Goal: Task Accomplishment & Management: Use online tool/utility

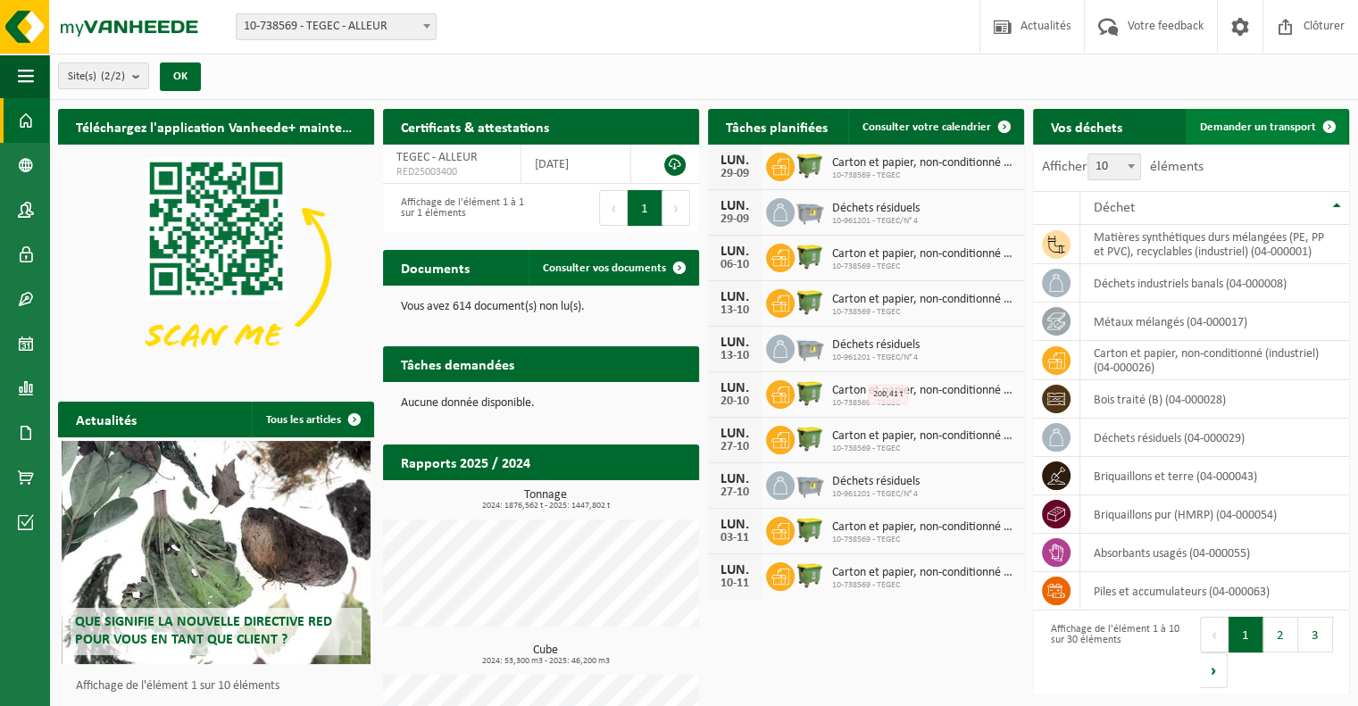
click at [1283, 128] on span "Demander un transport" at bounding box center [1258, 127] width 116 height 12
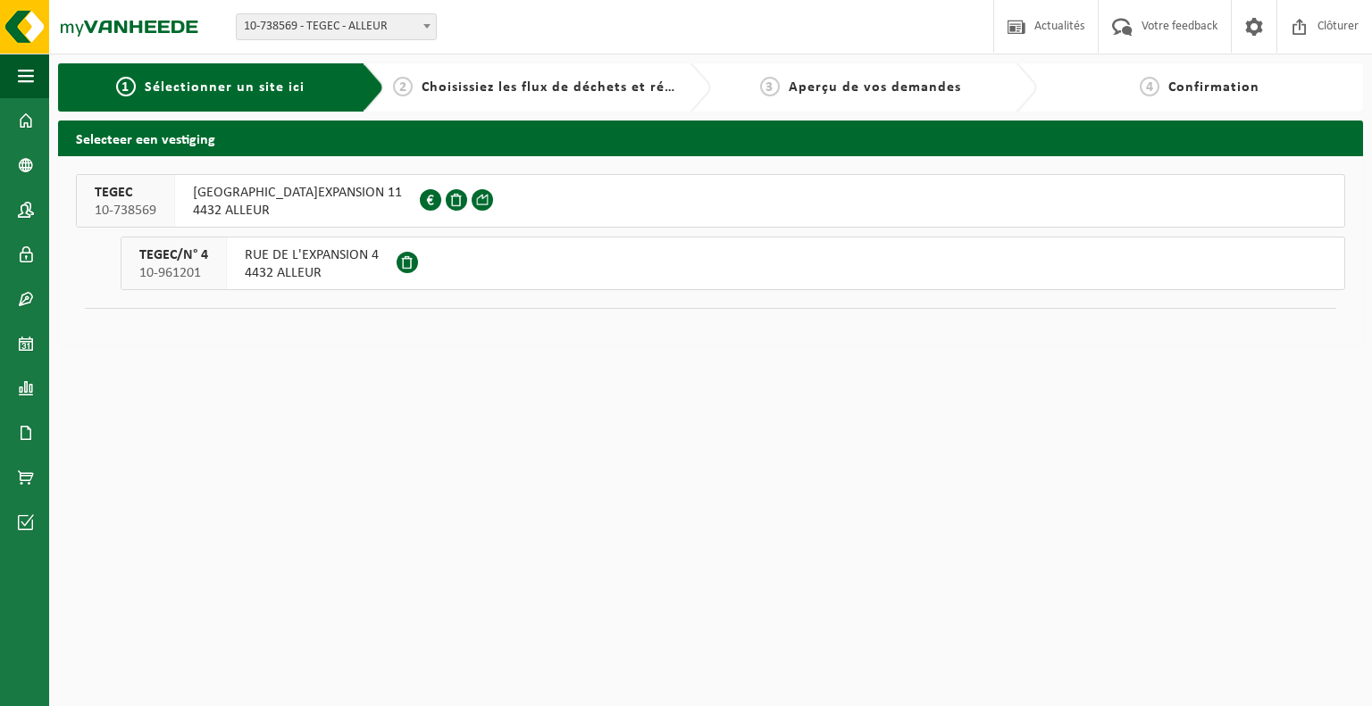
click at [324, 258] on span "RUE DE L'EXPANSION 4" at bounding box center [312, 255] width 134 height 18
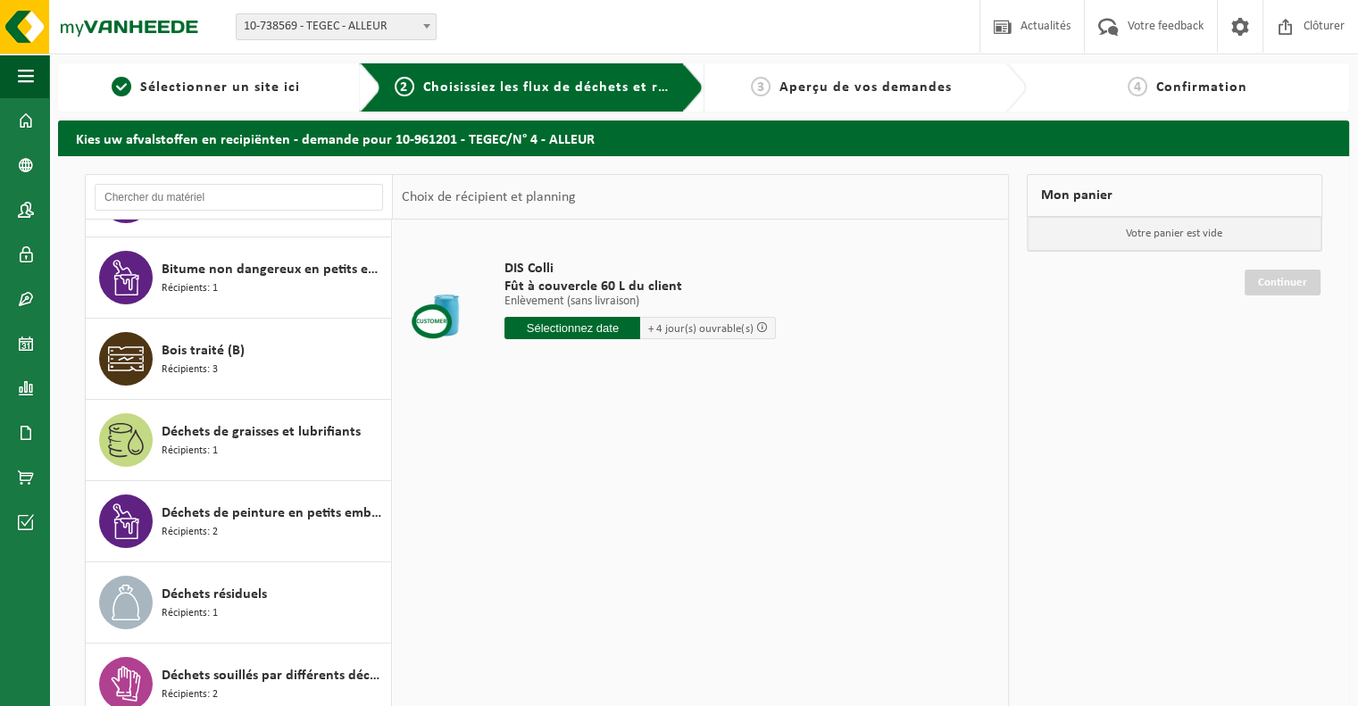
scroll to position [357, 0]
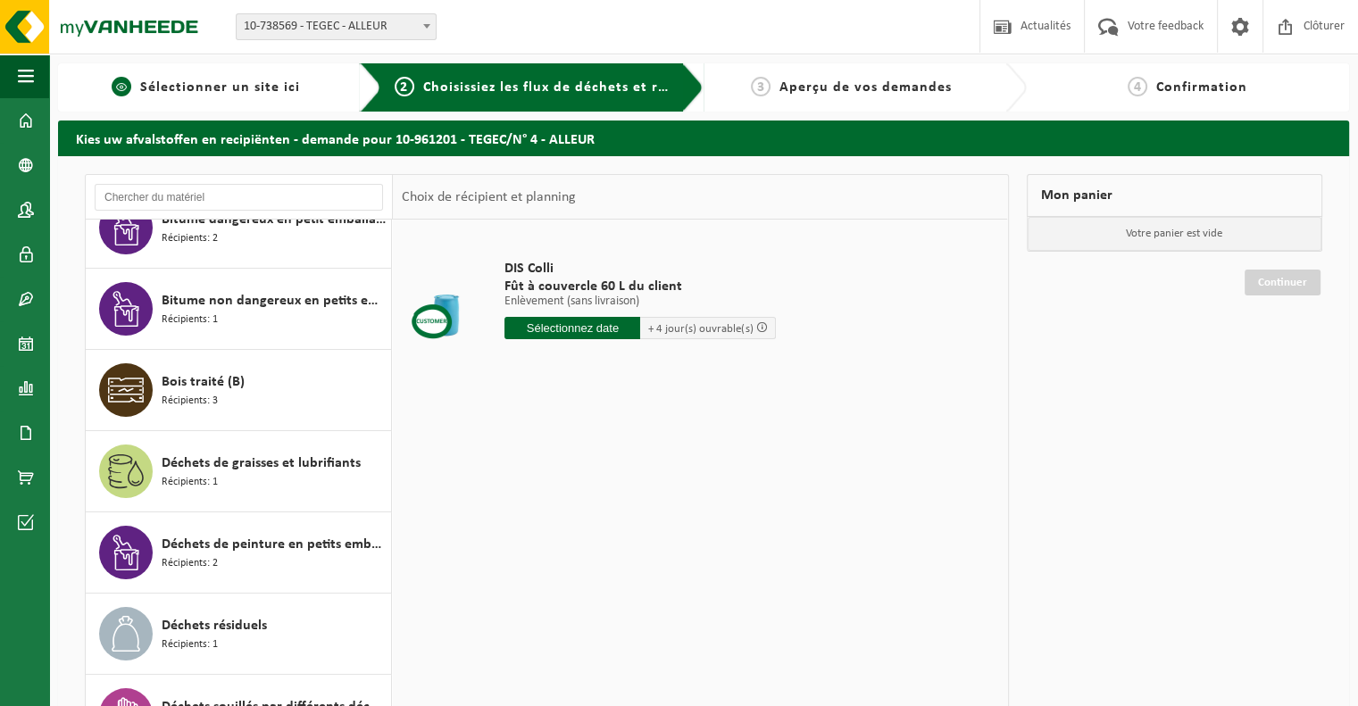
click at [144, 90] on span "Sélectionner un site ici" at bounding box center [220, 87] width 160 height 14
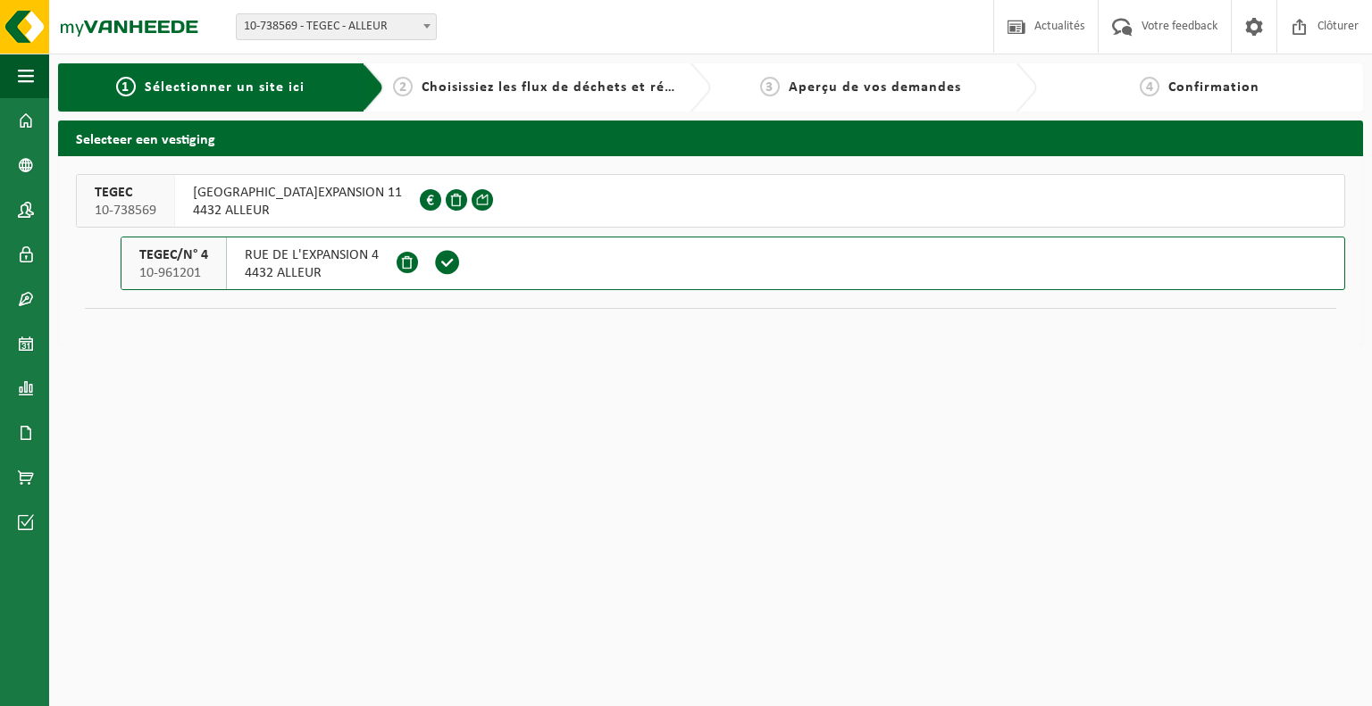
click at [296, 208] on span "4432 ALLEUR" at bounding box center [297, 211] width 209 height 18
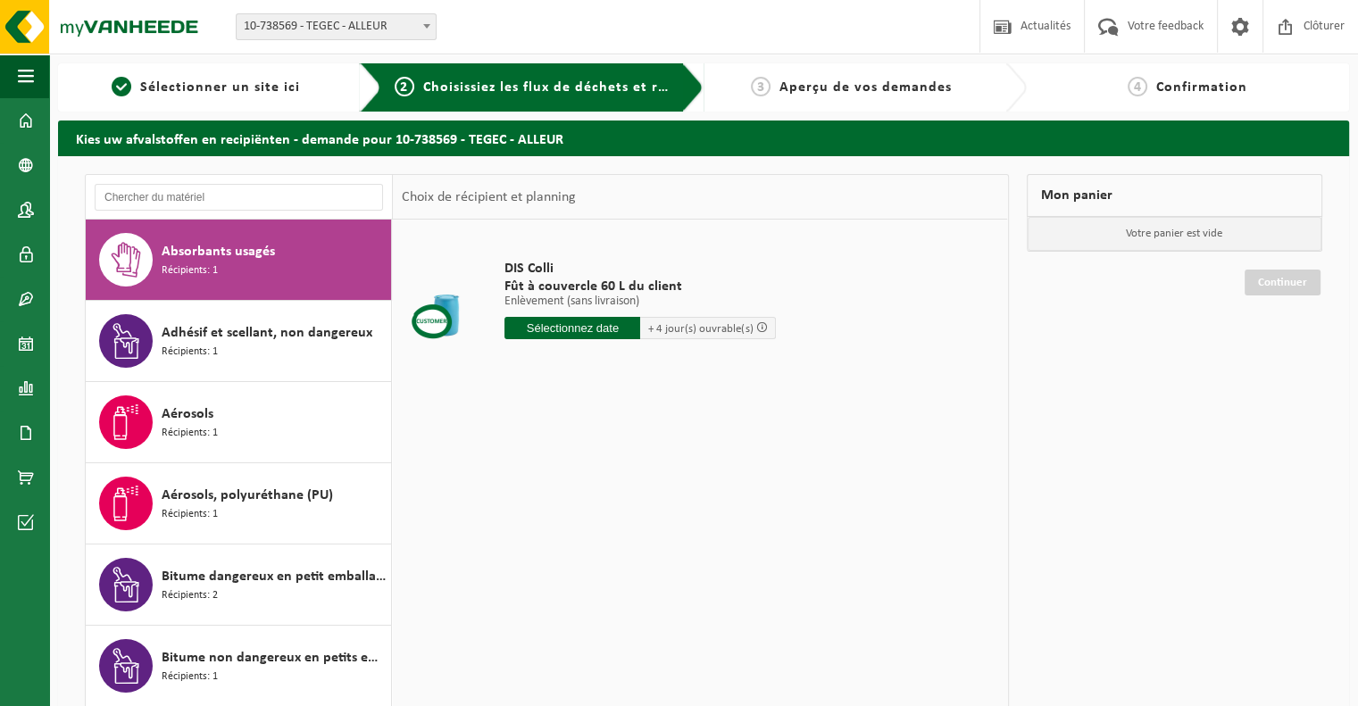
click at [368, 21] on span "10-738569 - TEGEC - ALLEUR" at bounding box center [336, 26] width 199 height 25
select select "149911"
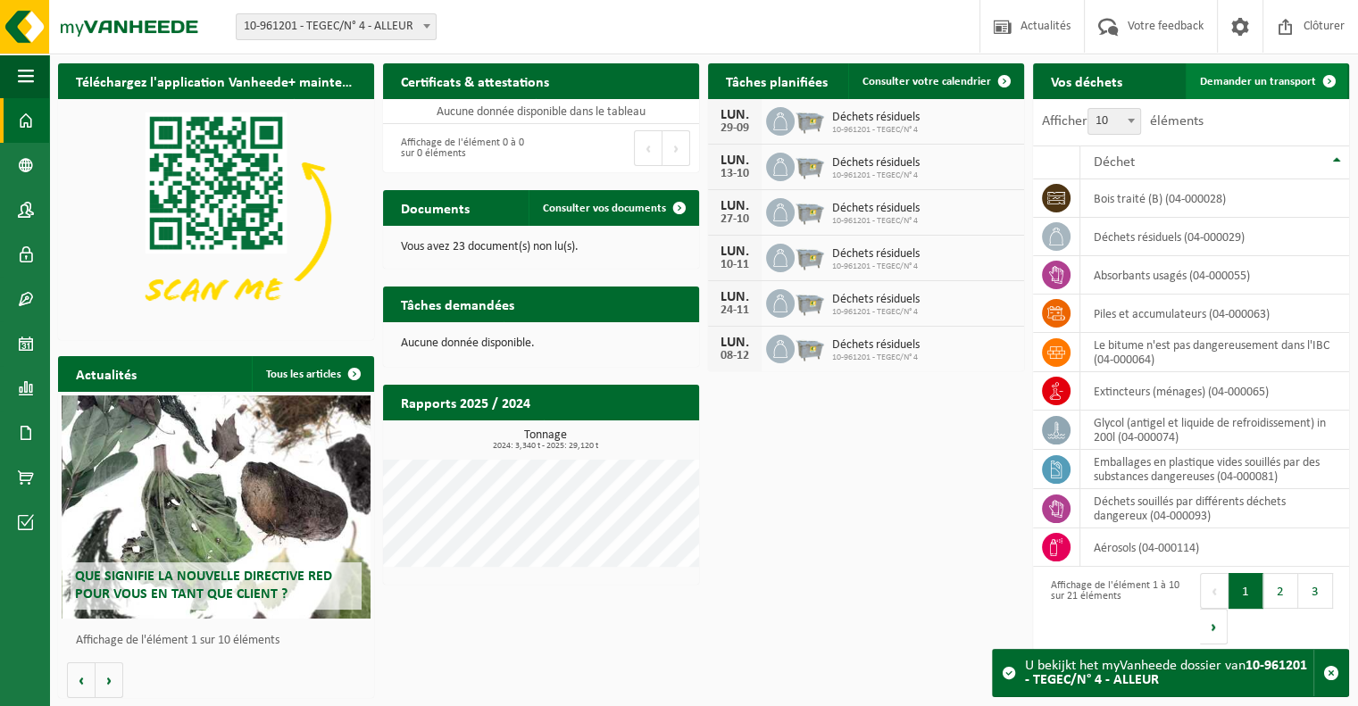
click at [1268, 81] on span "Demander un transport" at bounding box center [1258, 82] width 116 height 12
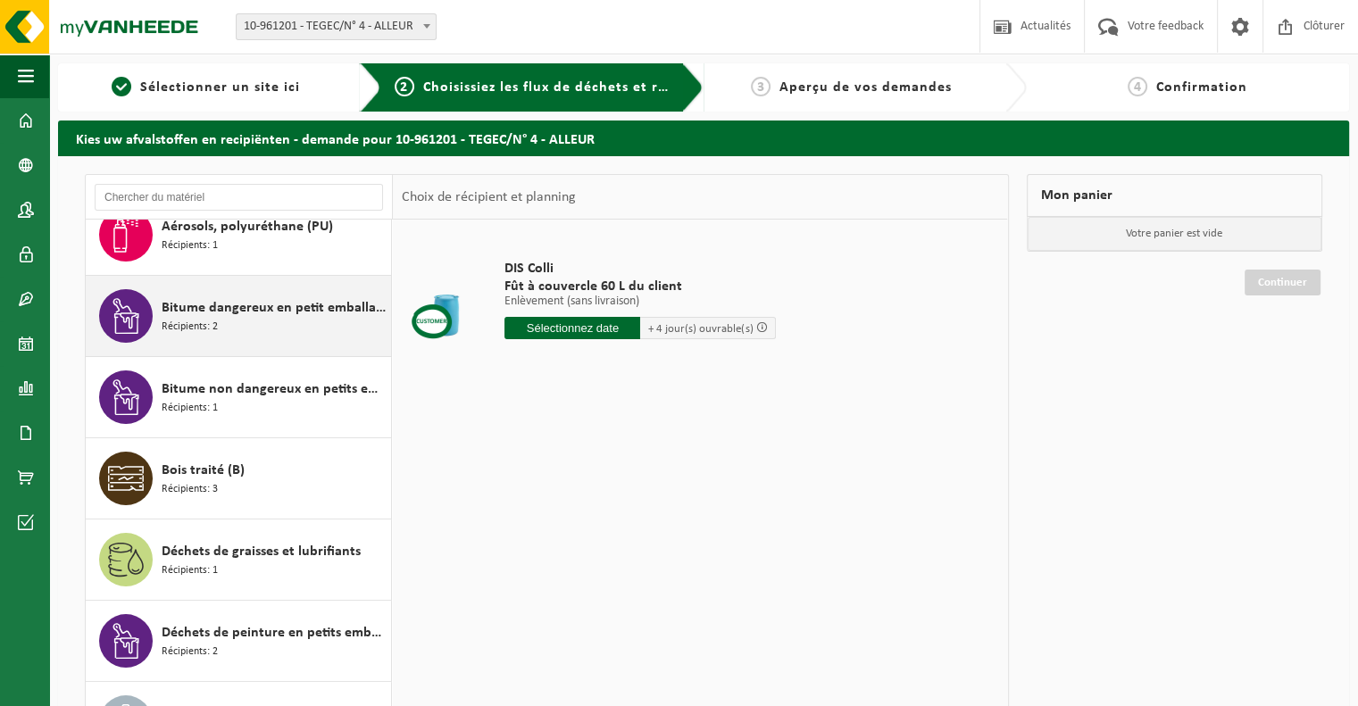
scroll to position [357, 0]
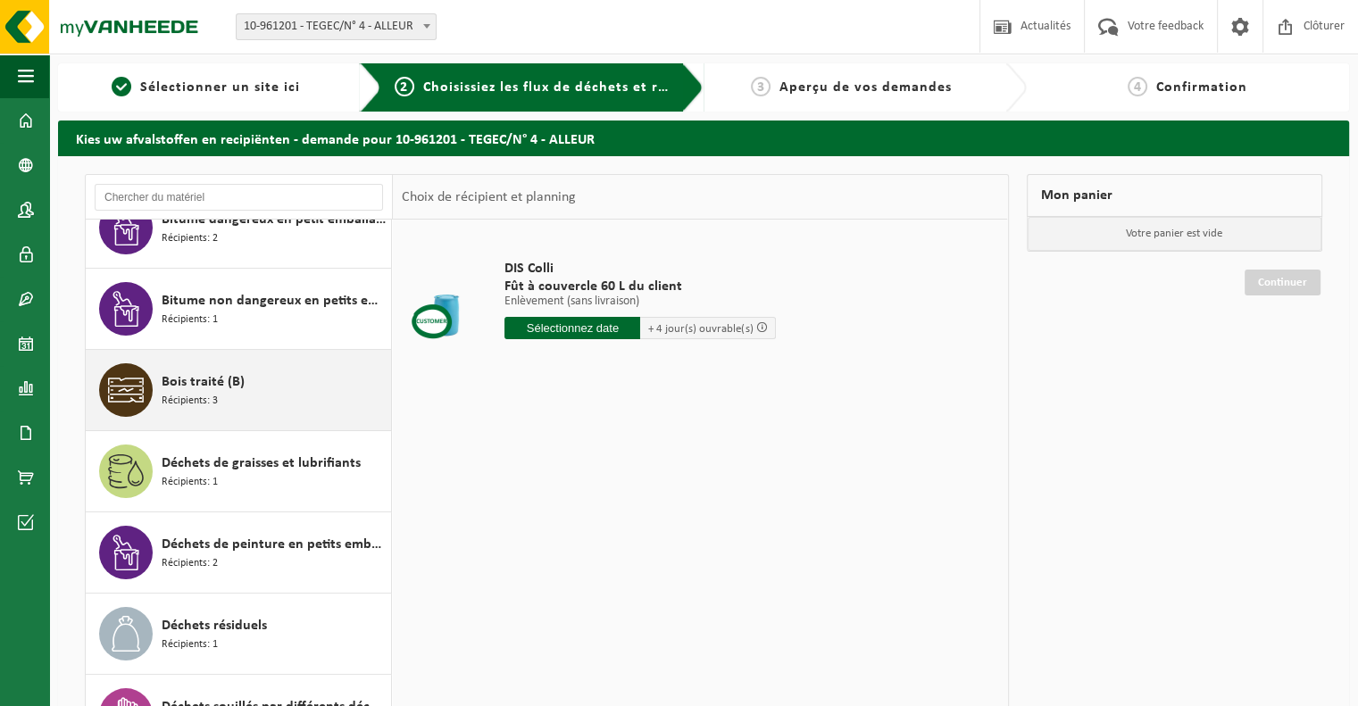
click at [186, 388] on span "Bois traité (B)" at bounding box center [203, 382] width 83 height 21
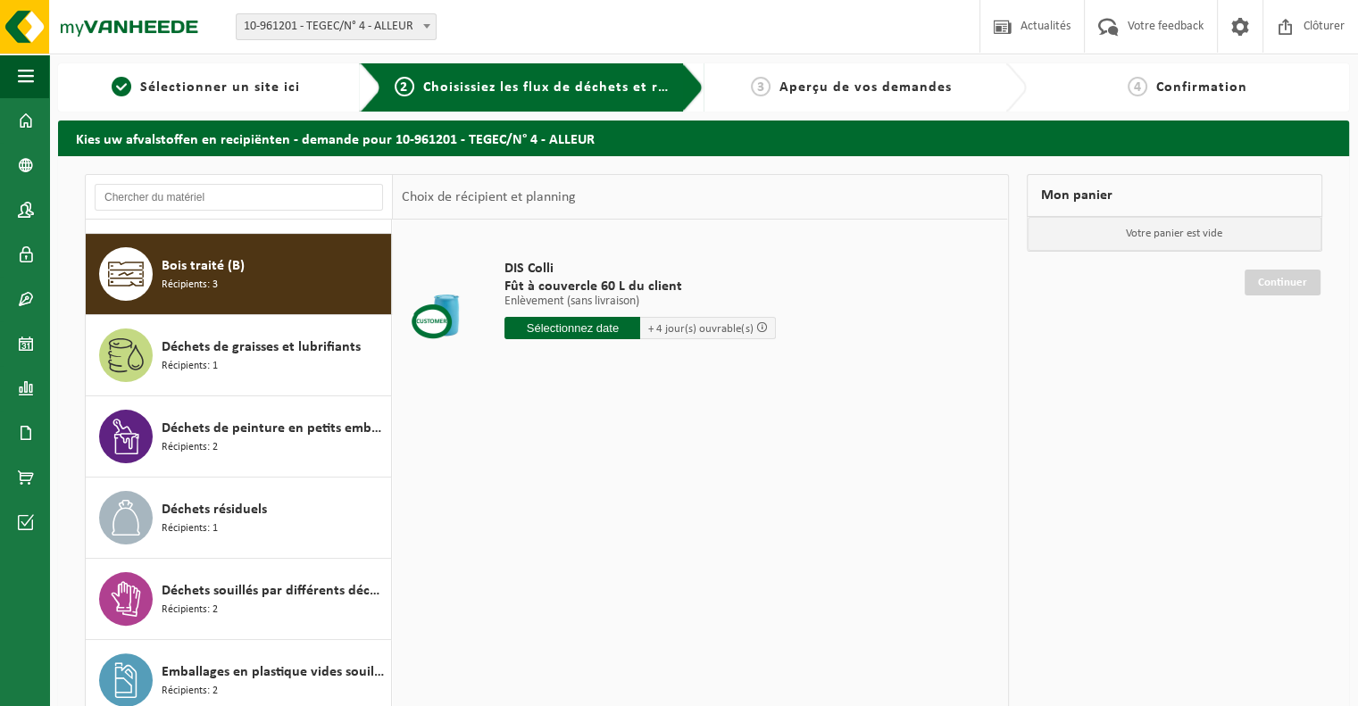
scroll to position [486, 0]
